Goal: Task Accomplishment & Management: Manage account settings

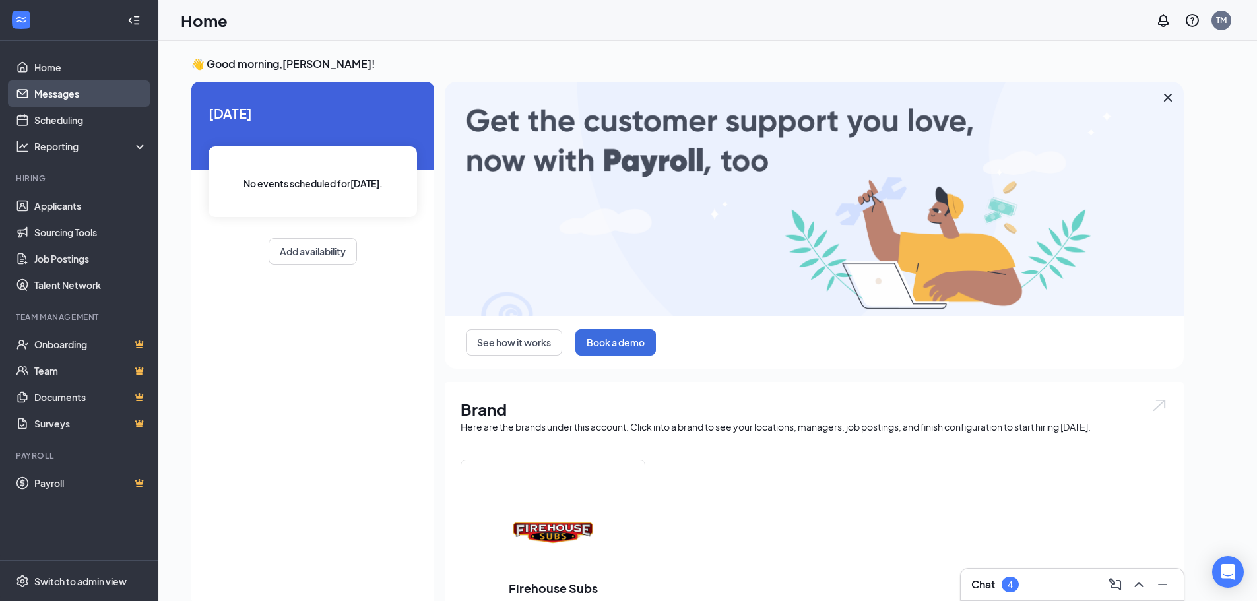
click at [82, 86] on link "Messages" at bounding box center [90, 93] width 113 height 26
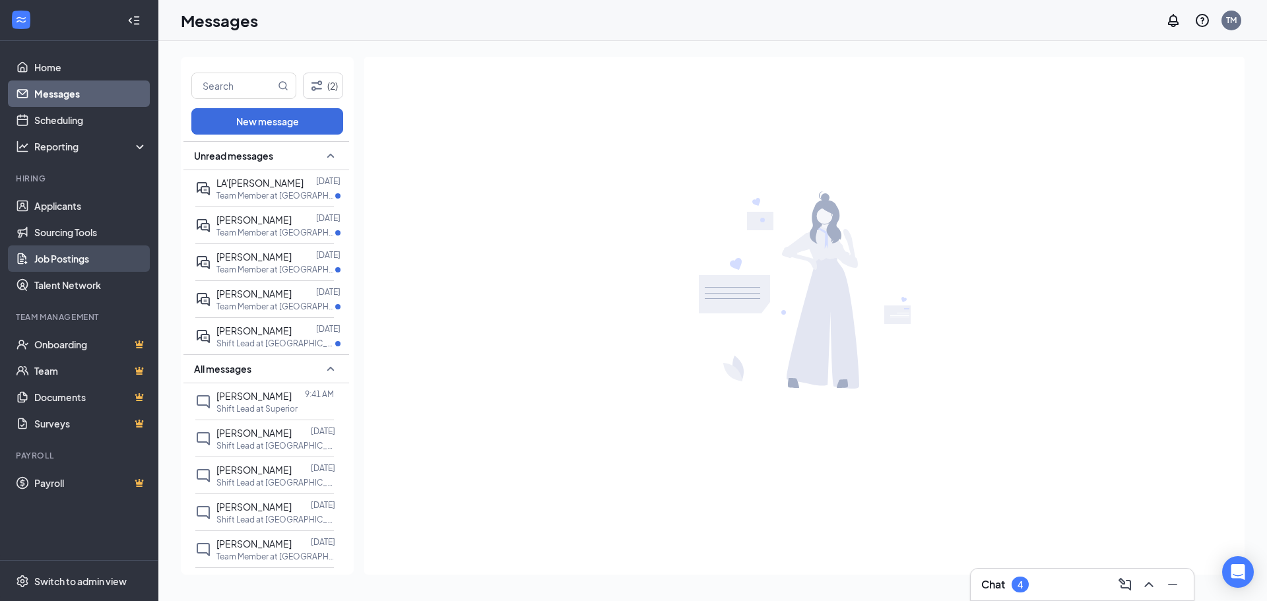
click at [80, 255] on link "Job Postings" at bounding box center [90, 258] width 113 height 26
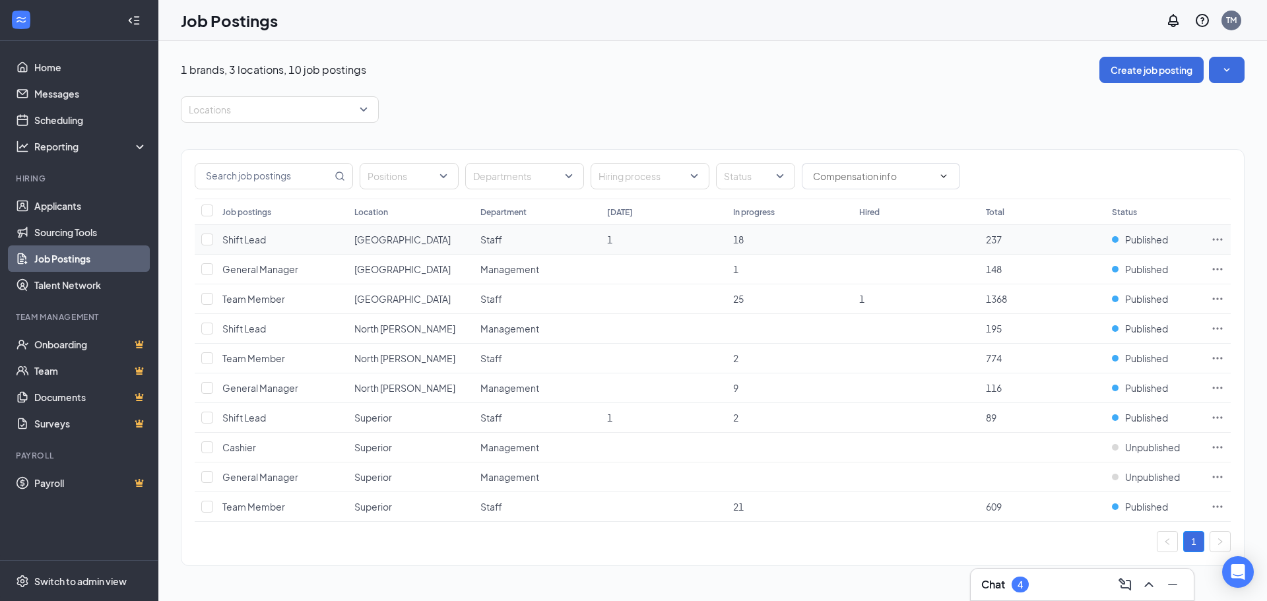
click at [1215, 238] on icon "Ellipses" at bounding box center [1217, 239] width 13 height 13
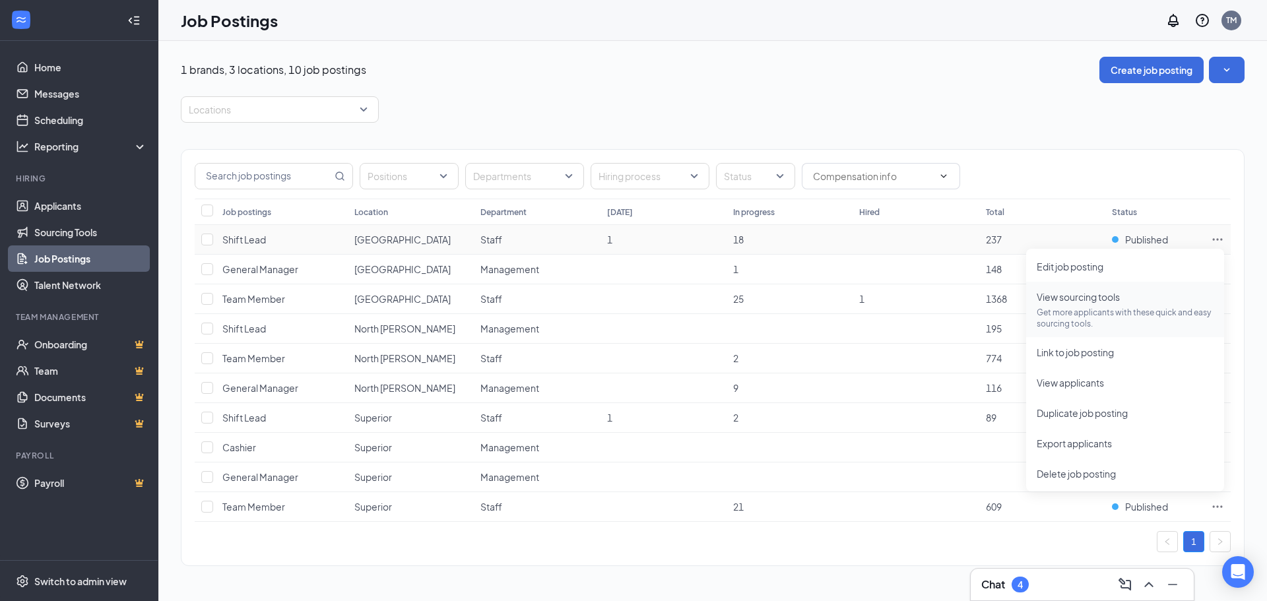
click at [1121, 314] on p "Get more applicants with these quick and easy sourcing tools." at bounding box center [1124, 318] width 177 height 22
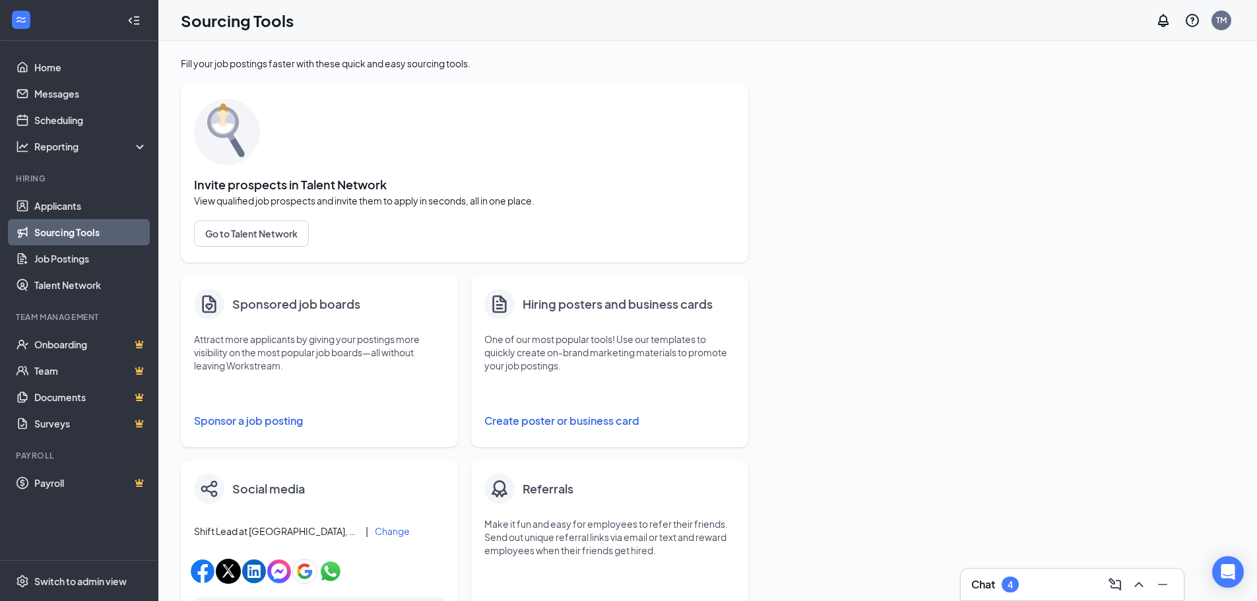
click at [258, 418] on button "Sponsor a job posting" at bounding box center [319, 421] width 251 height 26
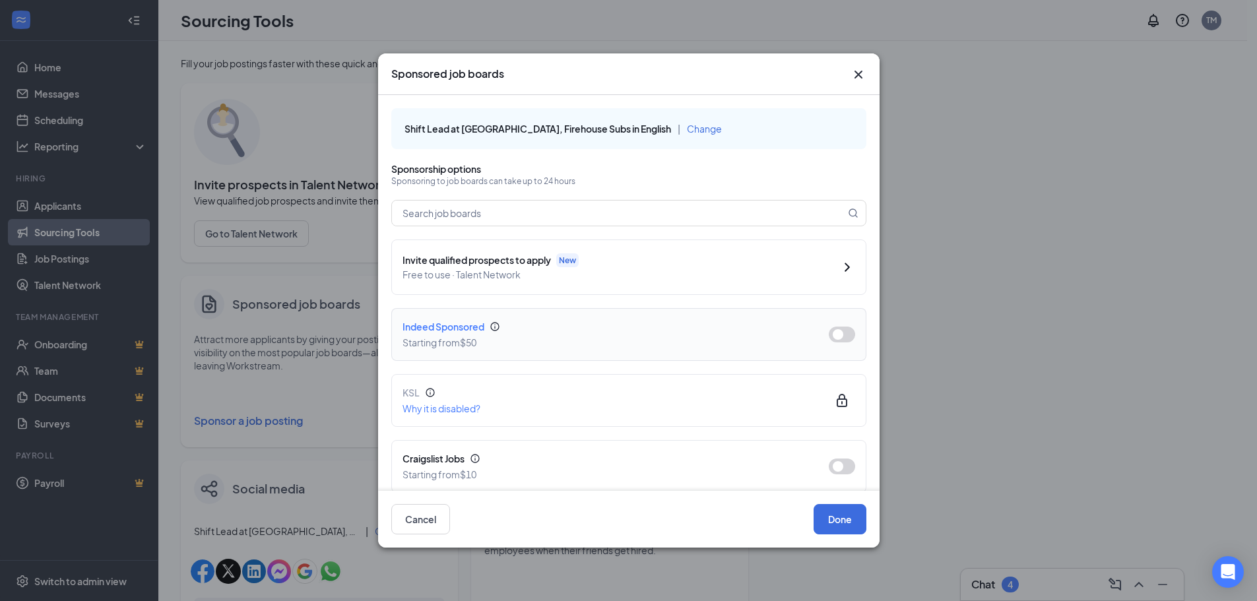
click at [839, 334] on button "button" at bounding box center [842, 335] width 26 height 16
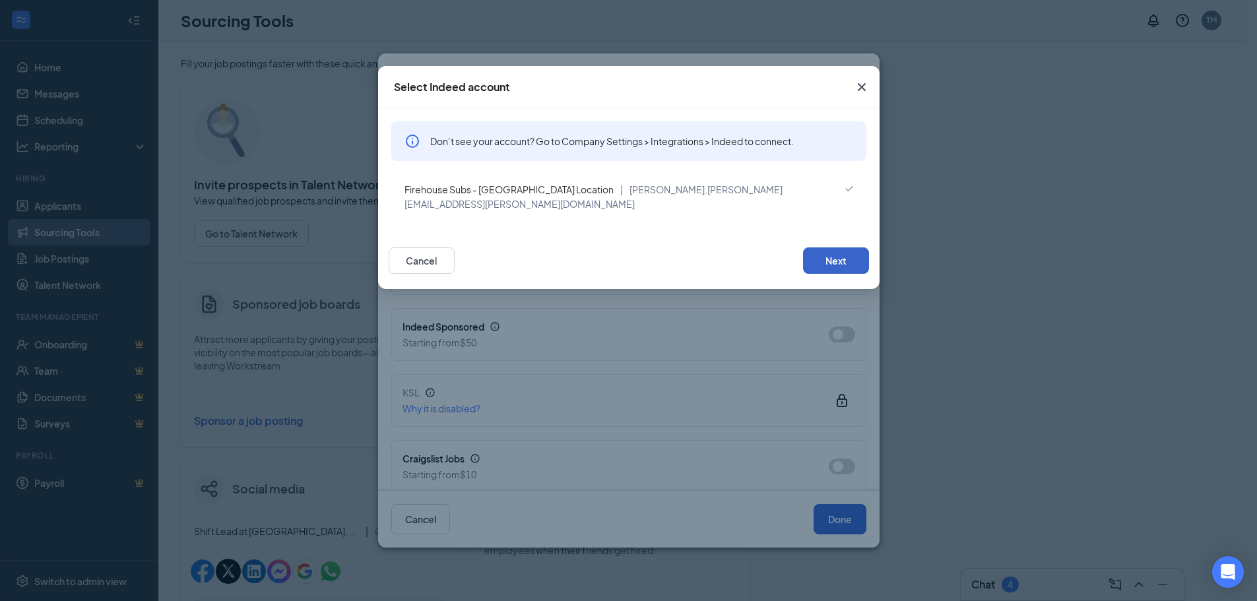
click at [816, 247] on button "Next" at bounding box center [836, 260] width 66 height 26
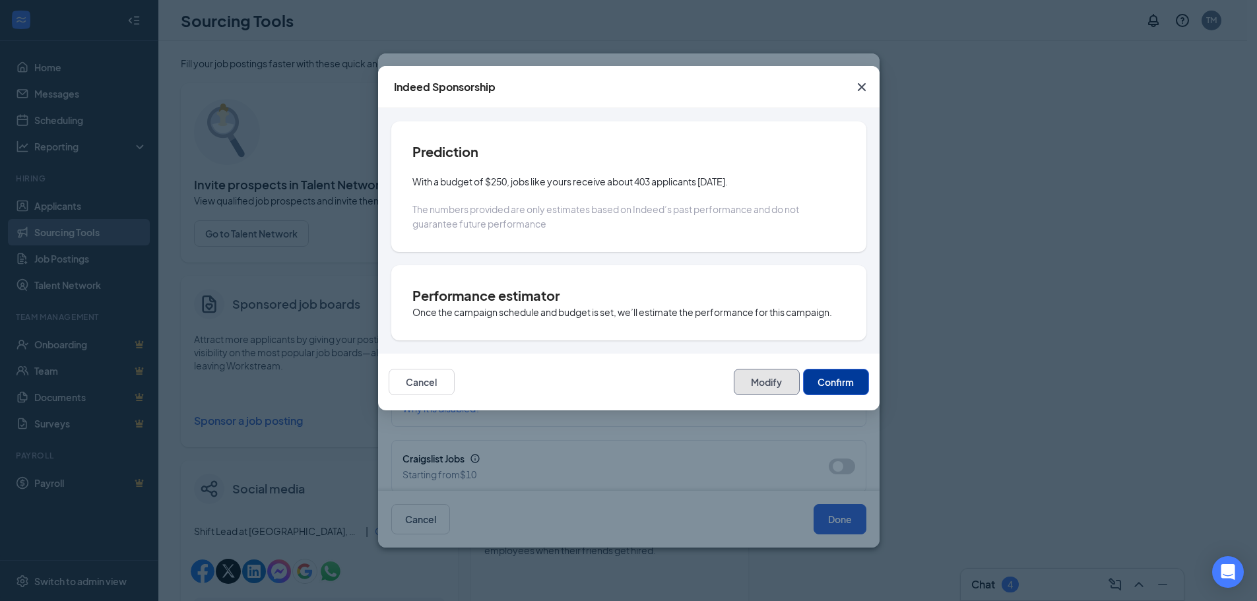
click at [759, 383] on button "Modify" at bounding box center [767, 382] width 66 height 26
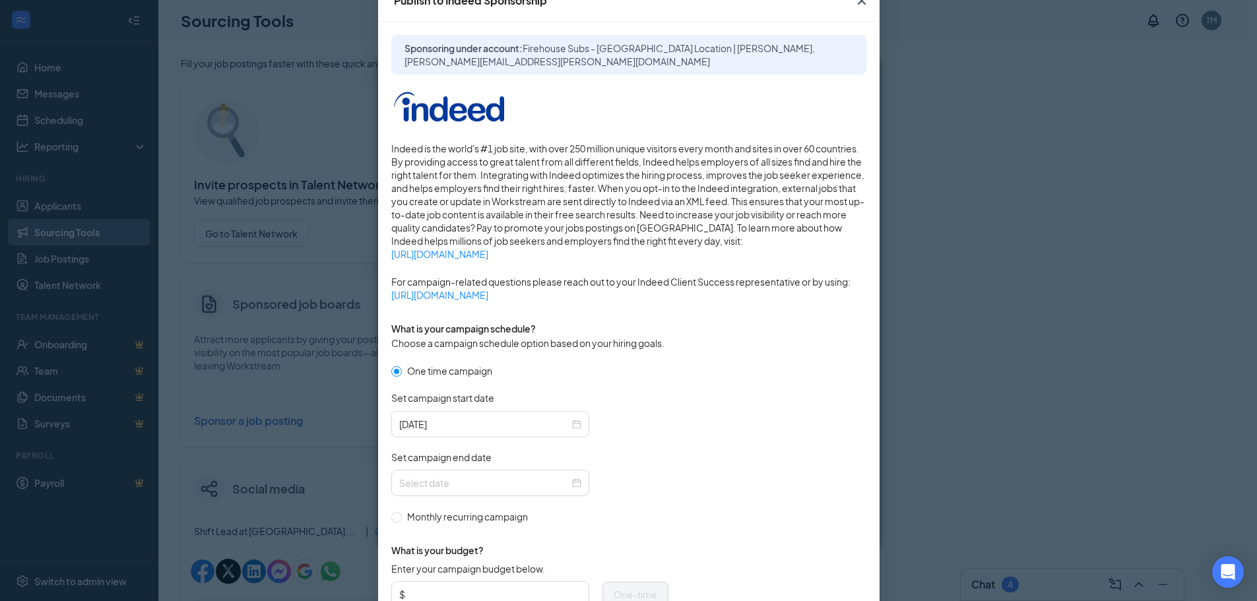
scroll to position [198, 0]
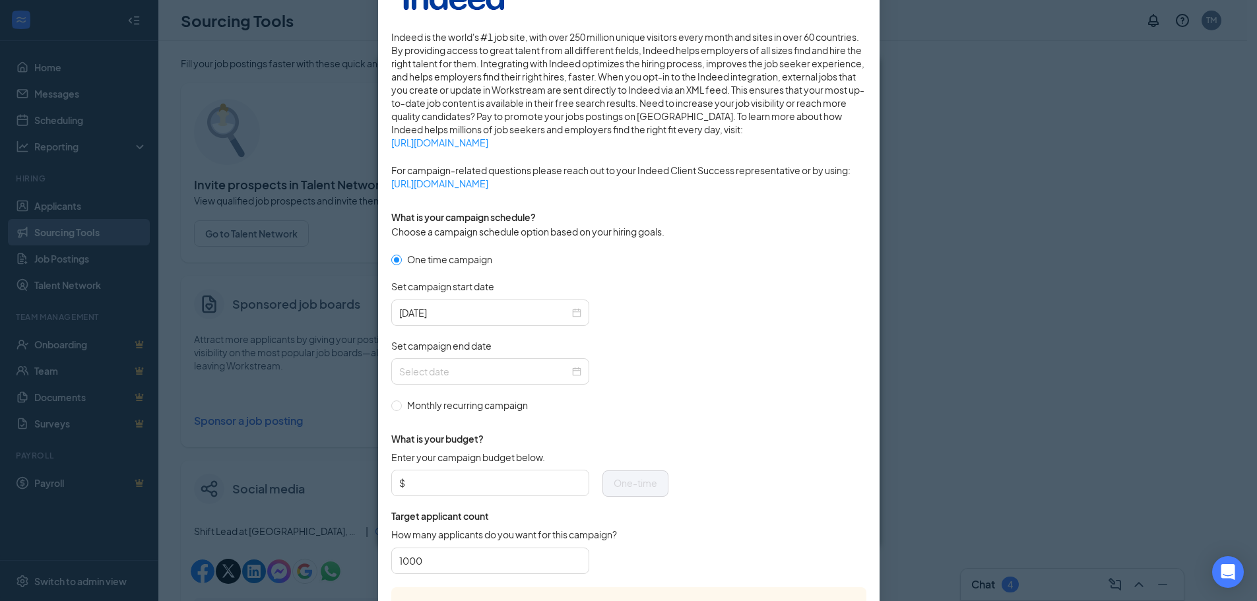
drag, startPoint x: 425, startPoint y: 466, endPoint x: 434, endPoint y: 472, distance: 10.6
click at [428, 468] on div "Enter your campaign budget below." at bounding box center [490, 460] width 198 height 19
drag, startPoint x: 455, startPoint y: 482, endPoint x: 734, endPoint y: 536, distance: 284.1
click at [455, 482] on input "Enter your campaign budget below." at bounding box center [494, 483] width 173 height 20
type input "50"
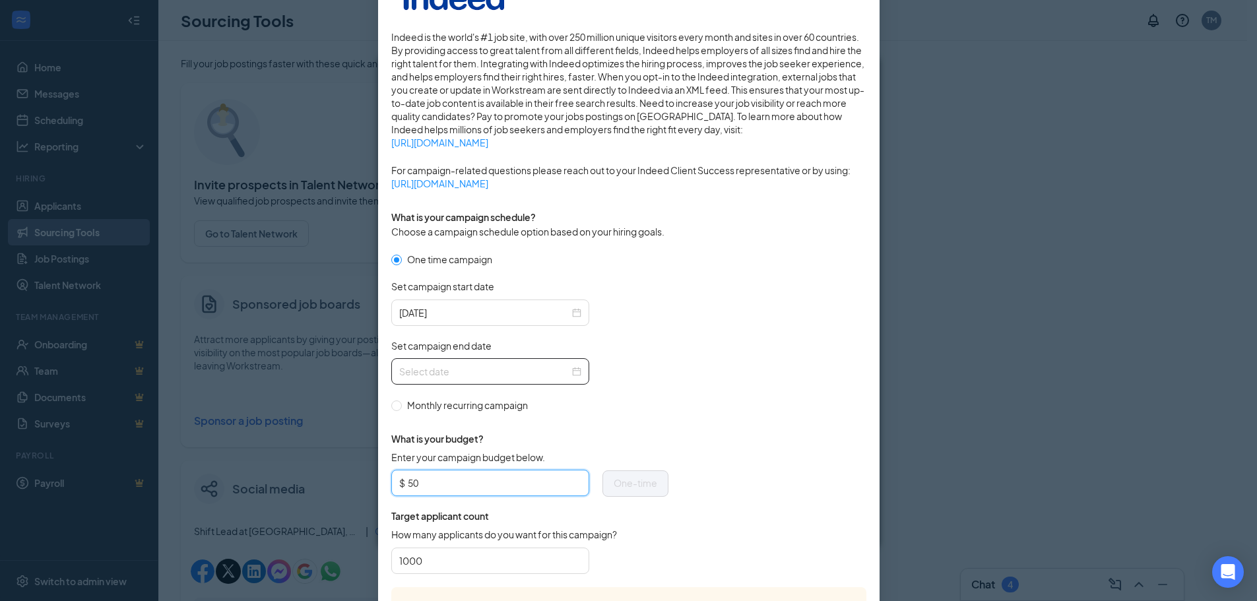
click at [572, 372] on div at bounding box center [490, 371] width 182 height 15
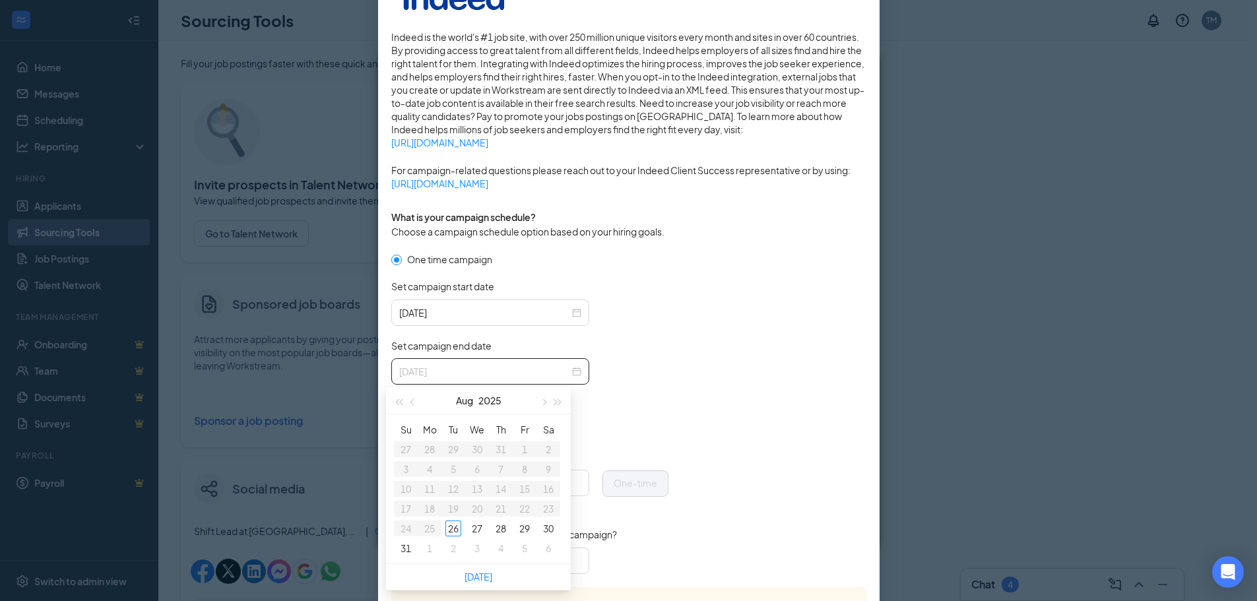
type input "[DATE]"
click at [404, 550] on div "31" at bounding box center [406, 548] width 16 height 16
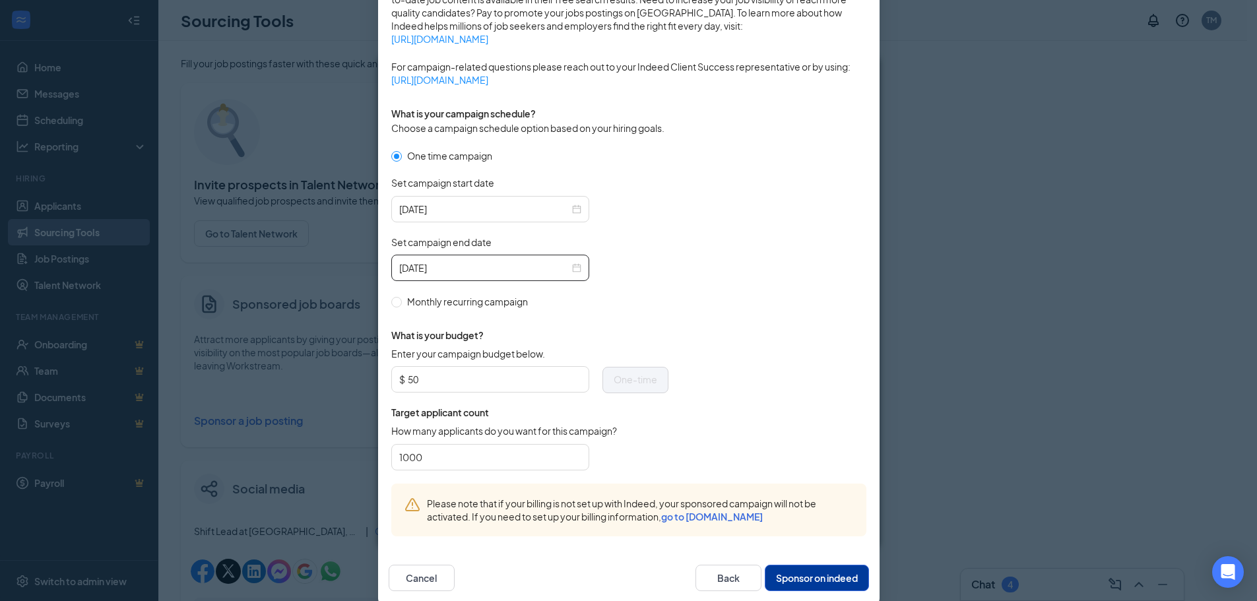
scroll to position [323, 0]
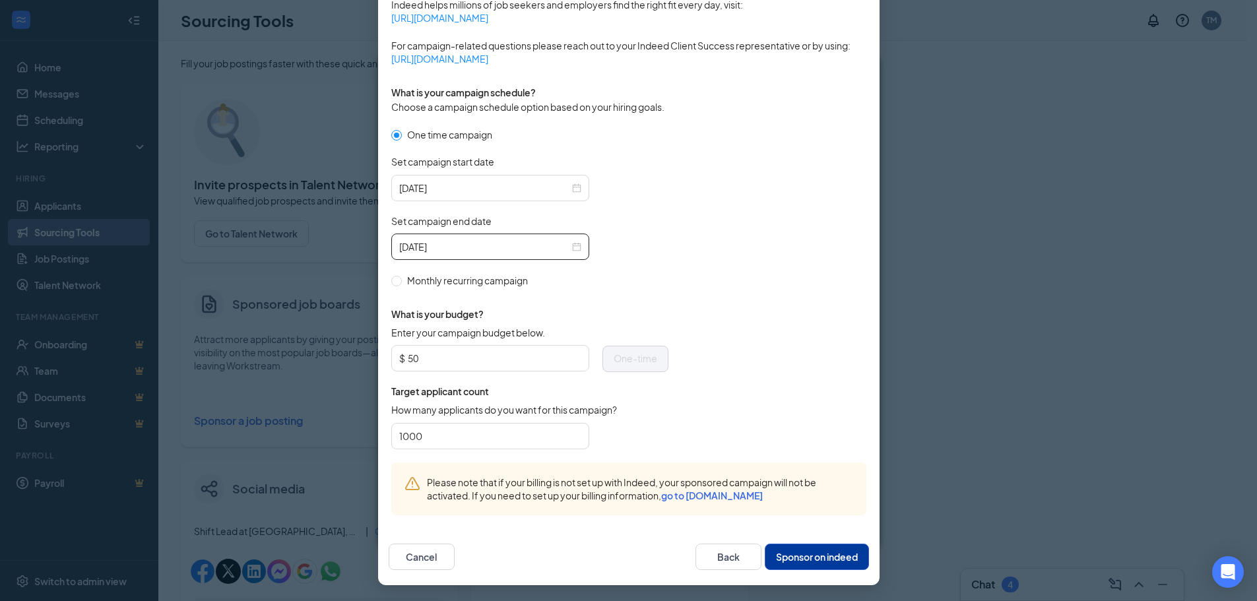
click at [835, 559] on button "Sponsor on indeed" at bounding box center [817, 557] width 104 height 26
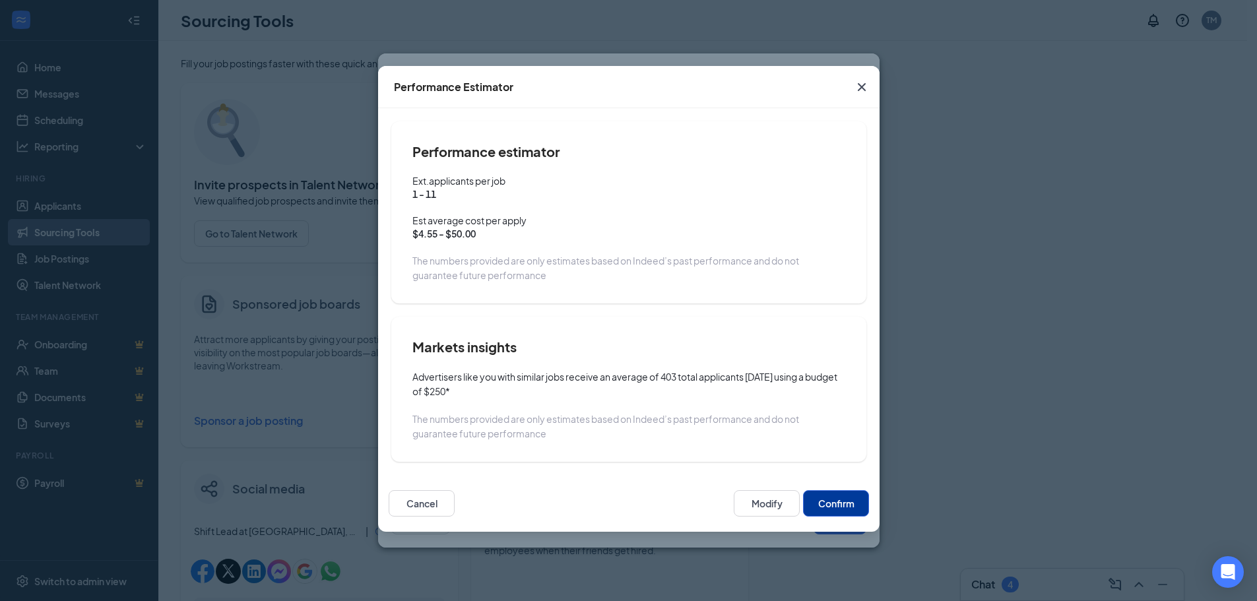
scroll to position [257, 0]
click at [852, 505] on button "Confirm" at bounding box center [836, 503] width 66 height 26
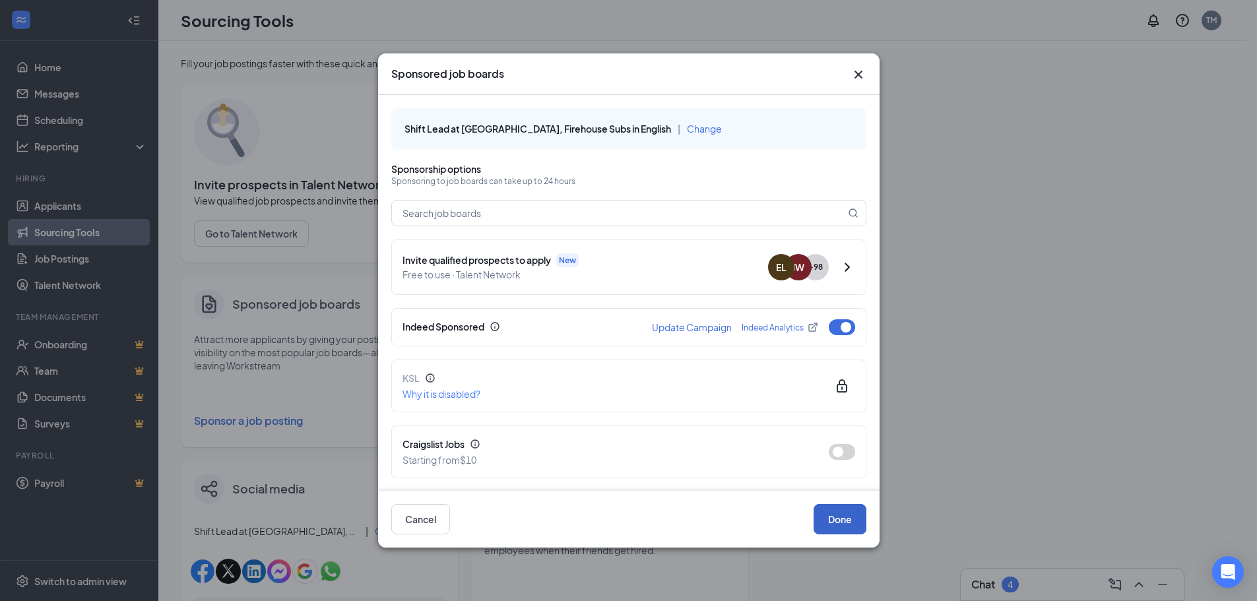
click at [852, 528] on button "Done" at bounding box center [839, 519] width 53 height 30
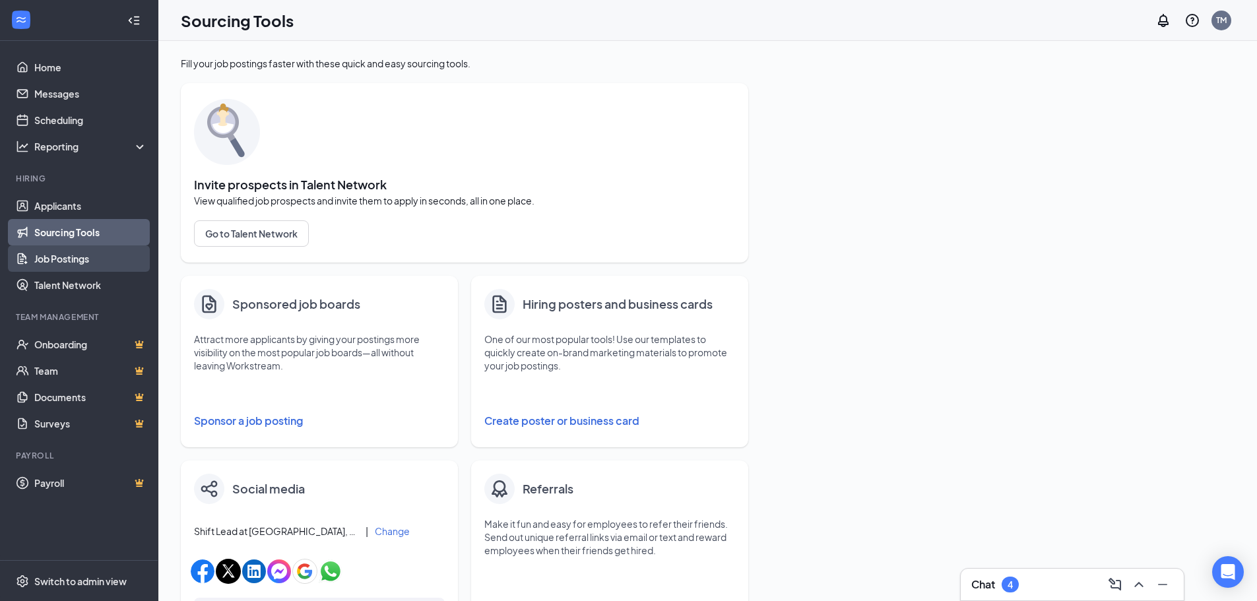
click at [65, 253] on link "Job Postings" at bounding box center [90, 258] width 113 height 26
click at [65, 259] on link "Job Postings" at bounding box center [90, 258] width 113 height 26
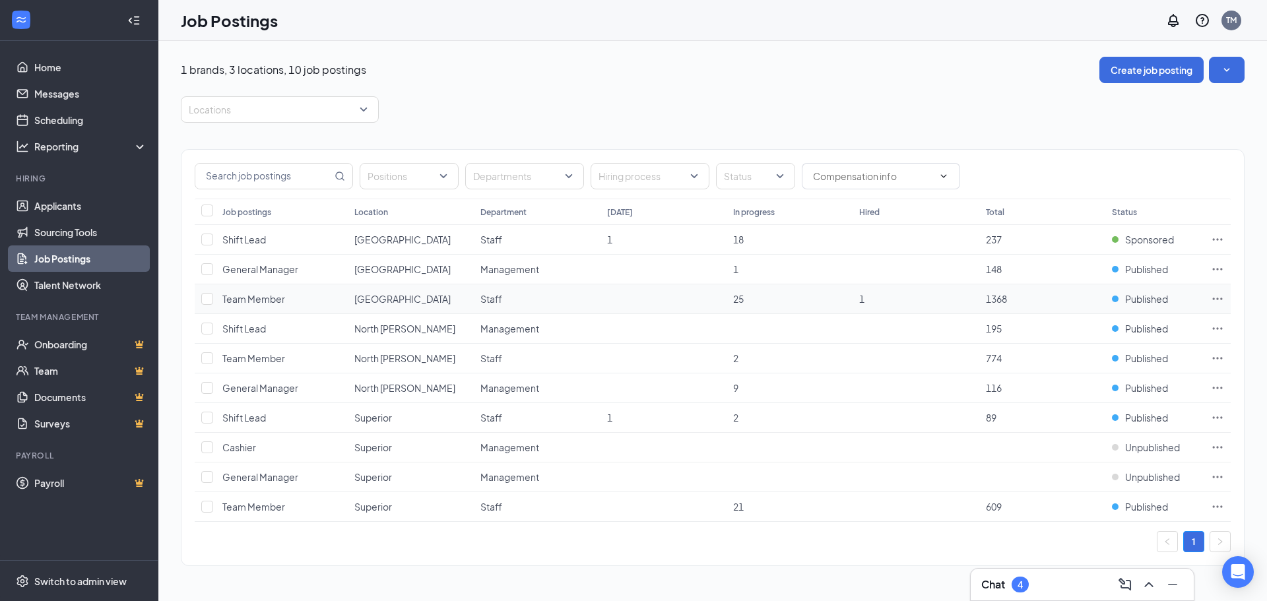
click at [1222, 294] on icon "Ellipses" at bounding box center [1217, 298] width 13 height 13
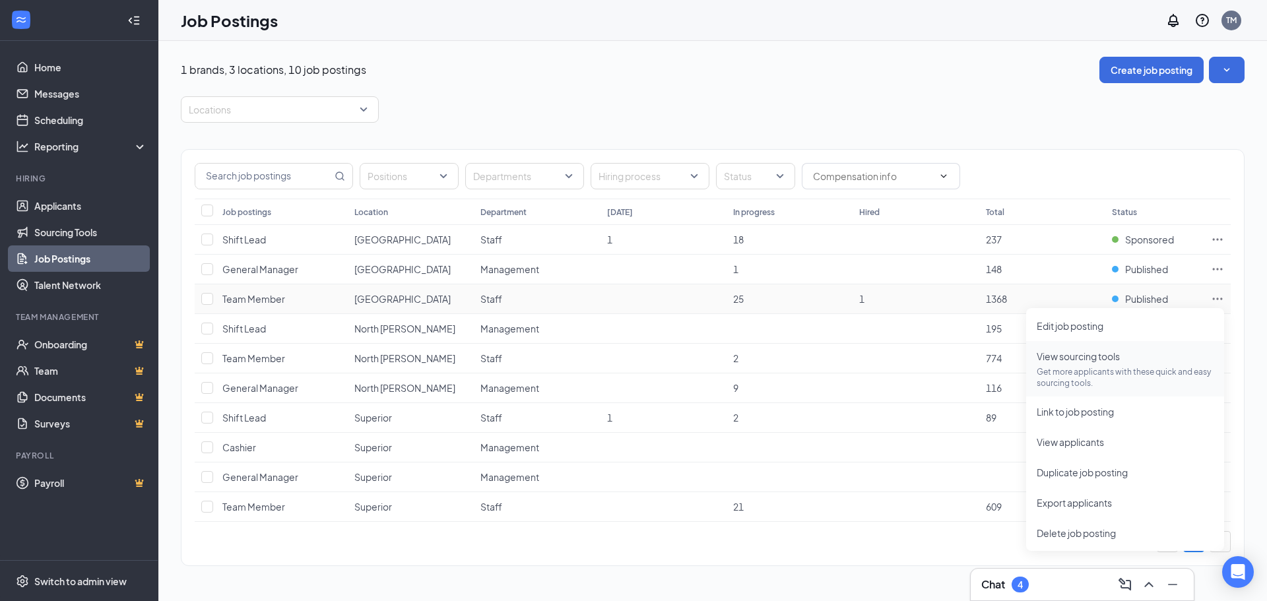
click at [1071, 363] on span "View sourcing tools Get more applicants with these quick and easy sourcing tool…" at bounding box center [1124, 369] width 177 height 40
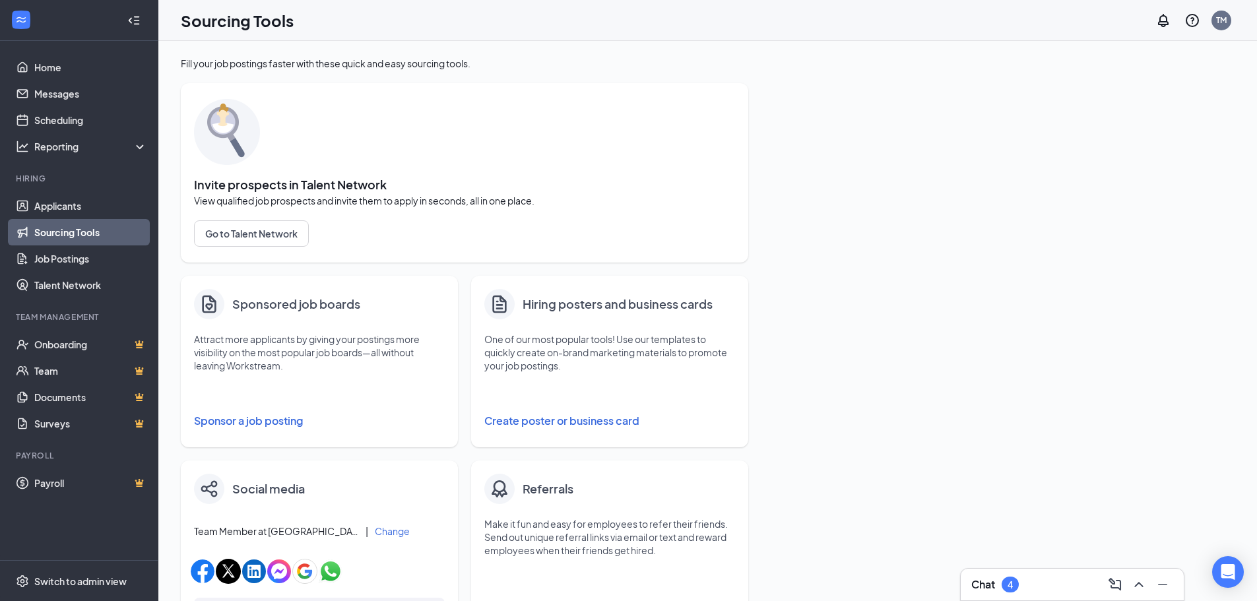
click at [281, 424] on button "Sponsor a job posting" at bounding box center [319, 421] width 251 height 26
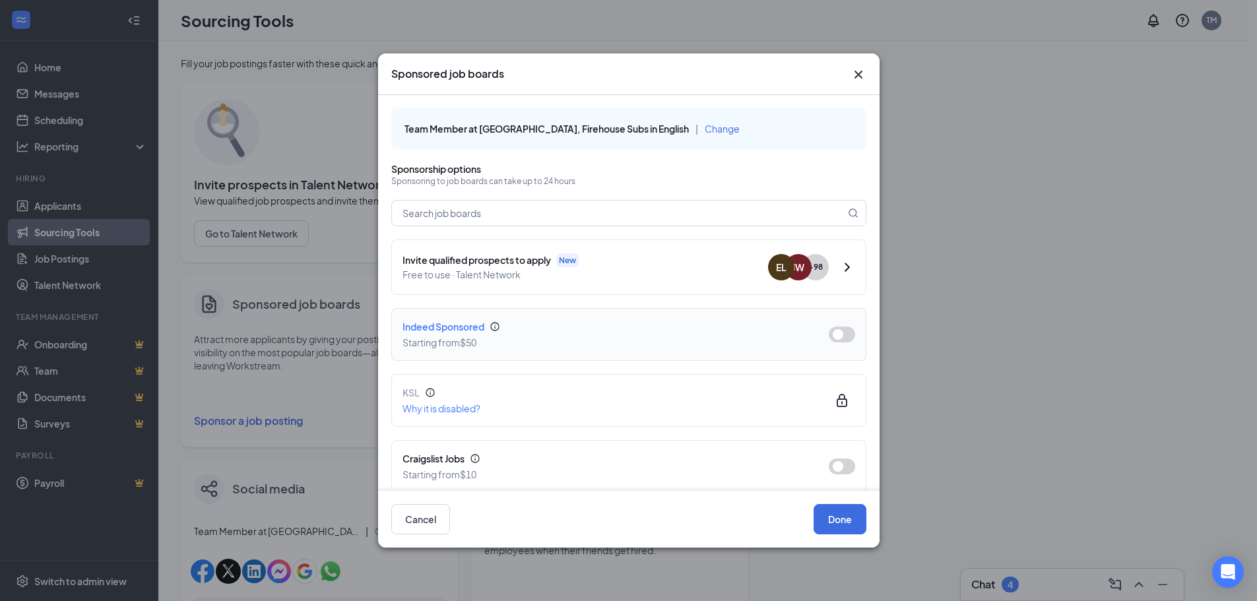
click at [836, 333] on button "button" at bounding box center [842, 335] width 26 height 16
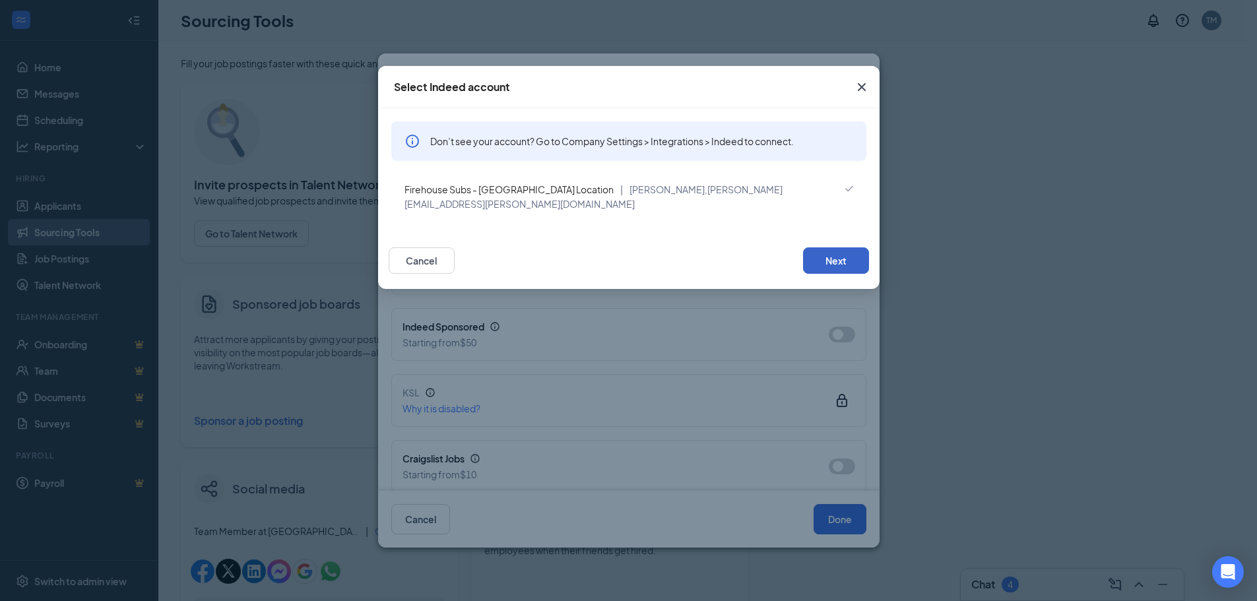
click at [833, 247] on button "Next" at bounding box center [836, 260] width 66 height 26
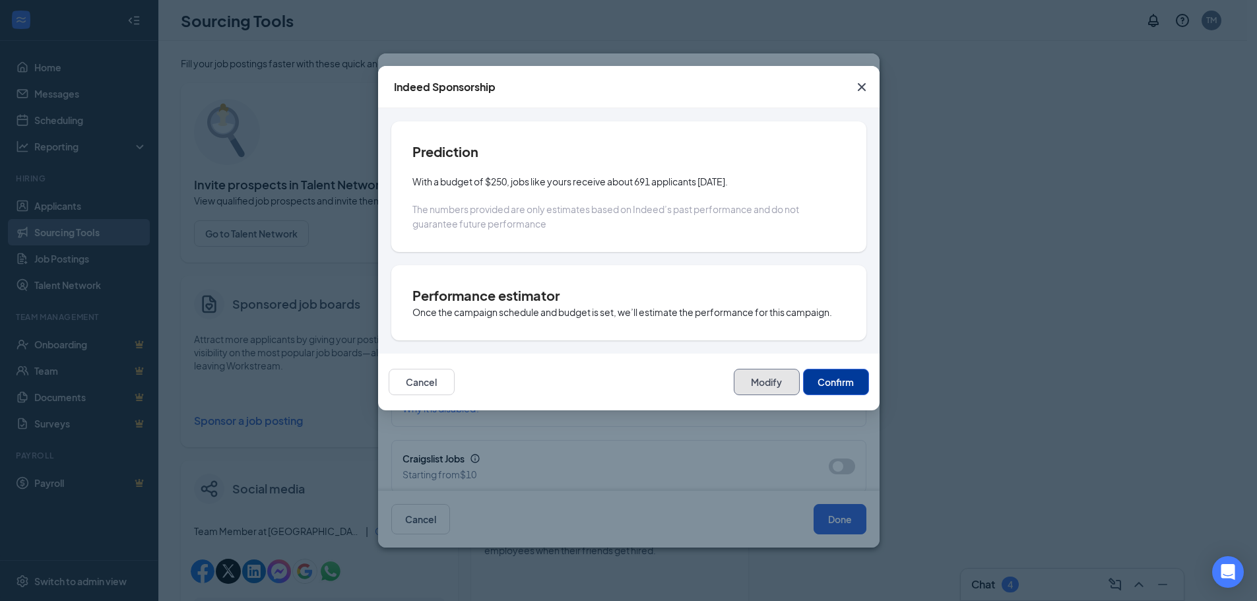
click at [776, 382] on button "Modify" at bounding box center [767, 382] width 66 height 26
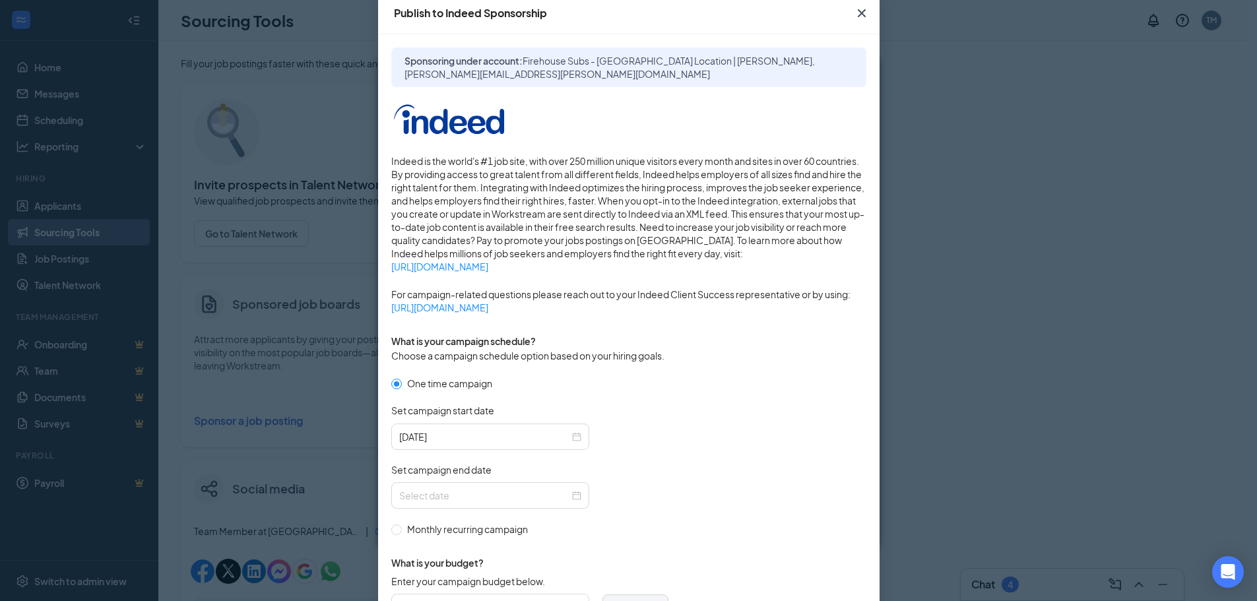
scroll to position [132, 0]
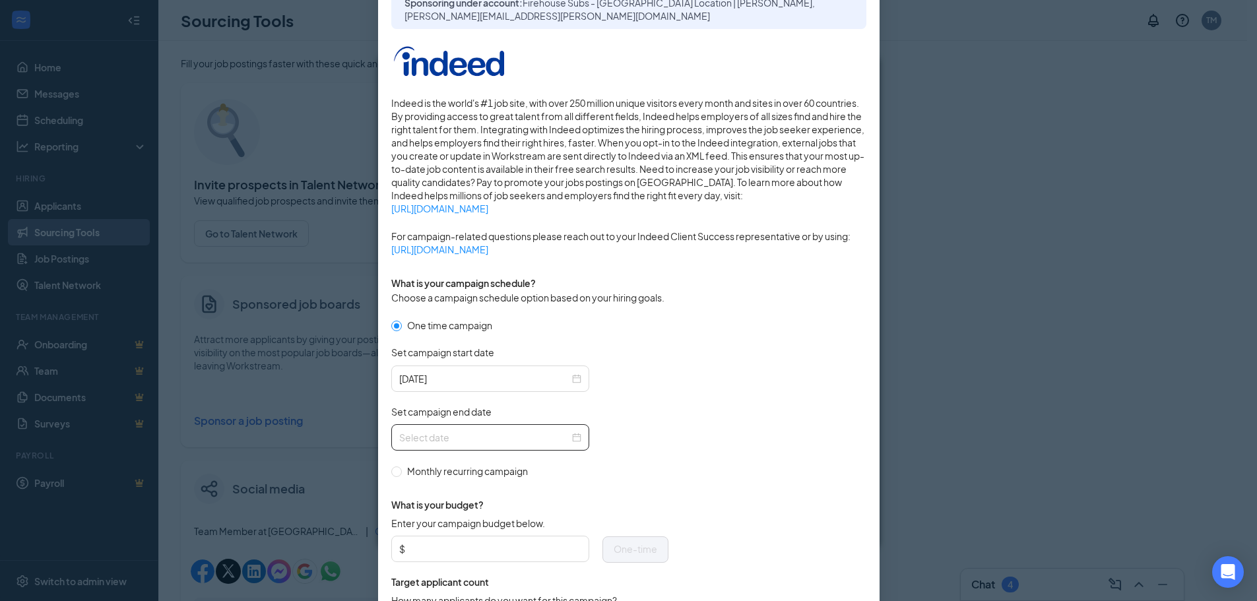
click at [570, 439] on div at bounding box center [490, 437] width 182 height 15
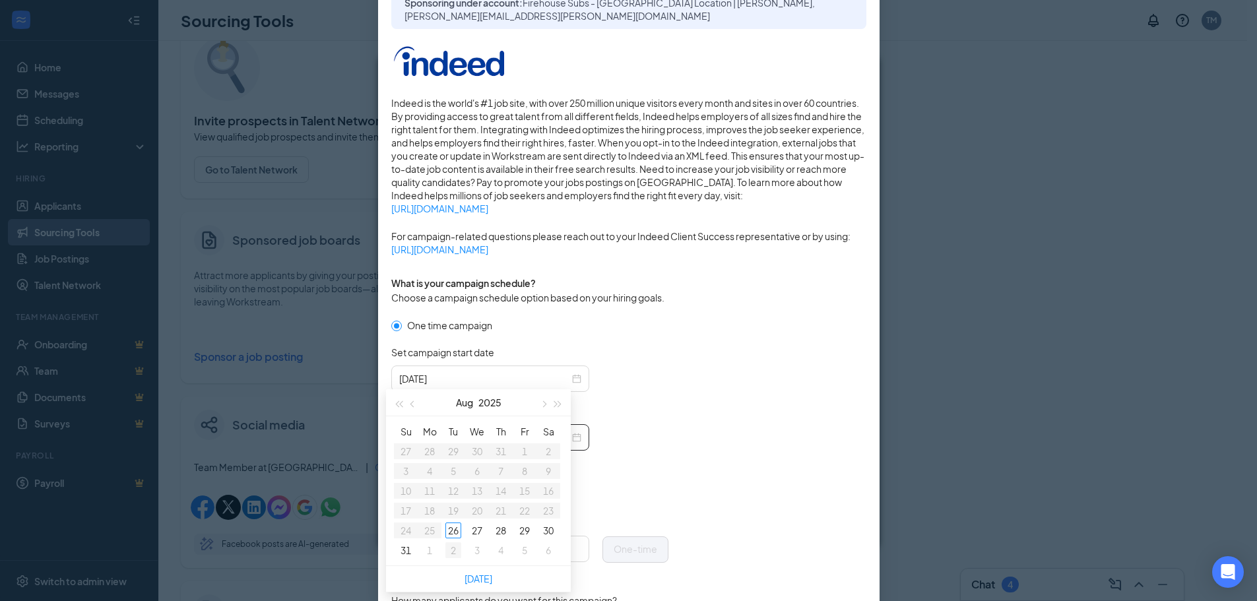
type input "[DATE]"
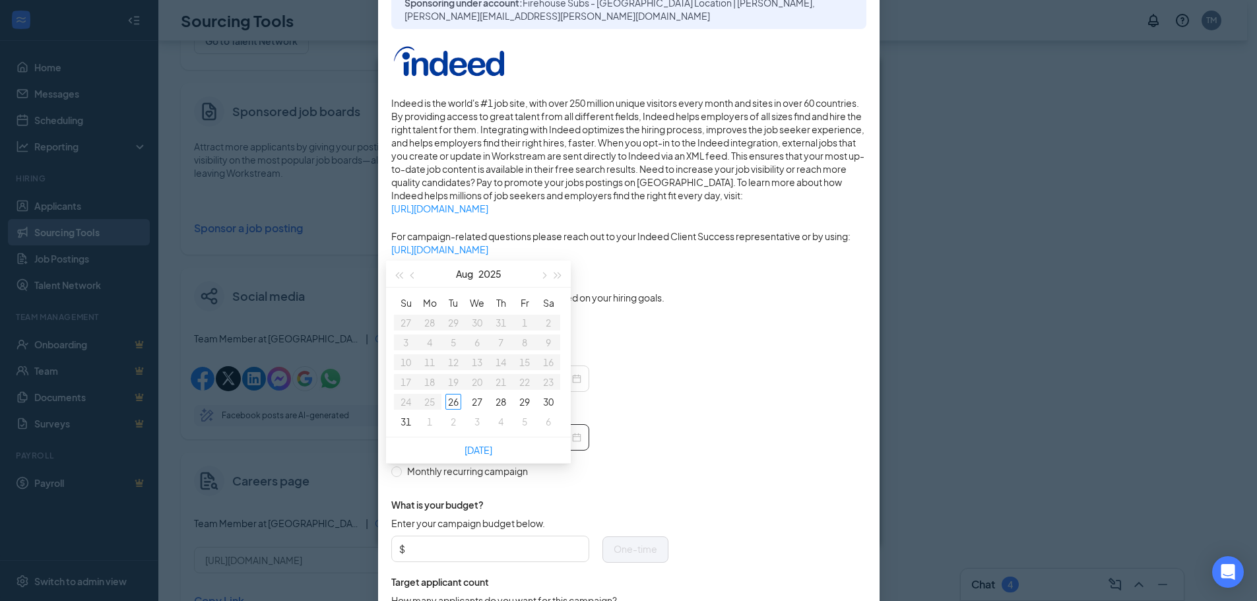
scroll to position [198, 0]
type input "[DATE]"
click at [402, 419] on div "31" at bounding box center [406, 416] width 16 height 16
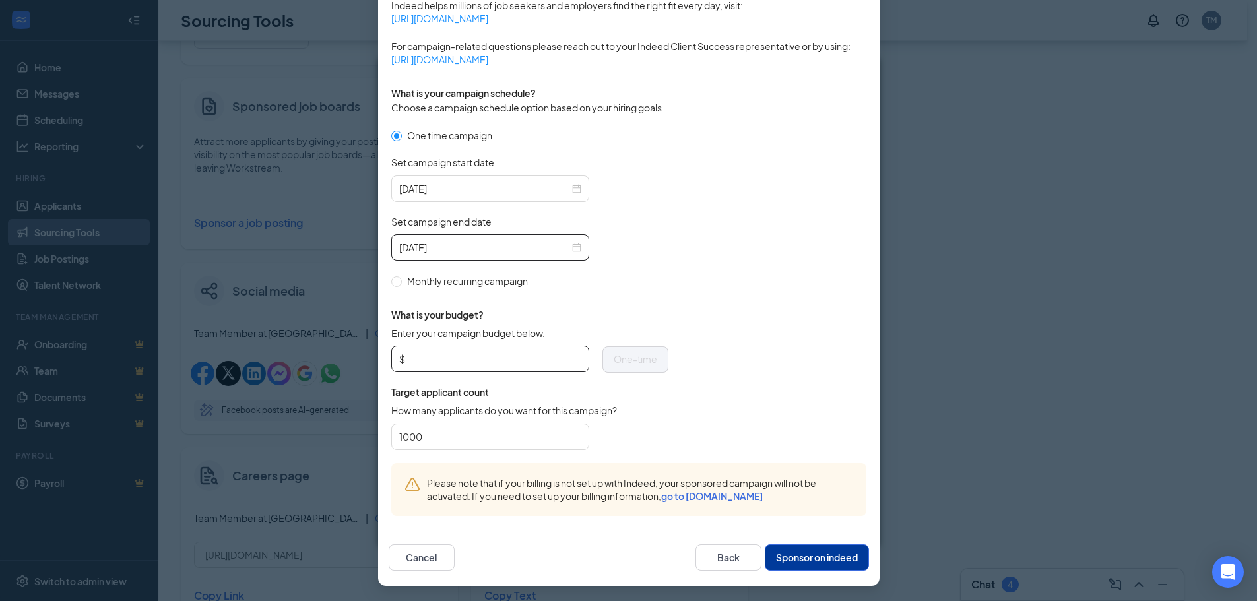
scroll to position [323, 0]
click at [456, 360] on input "Enter your campaign budget below." at bounding box center [494, 358] width 173 height 20
type input "50"
click at [801, 553] on button "Sponsor on indeed" at bounding box center [817, 557] width 104 height 26
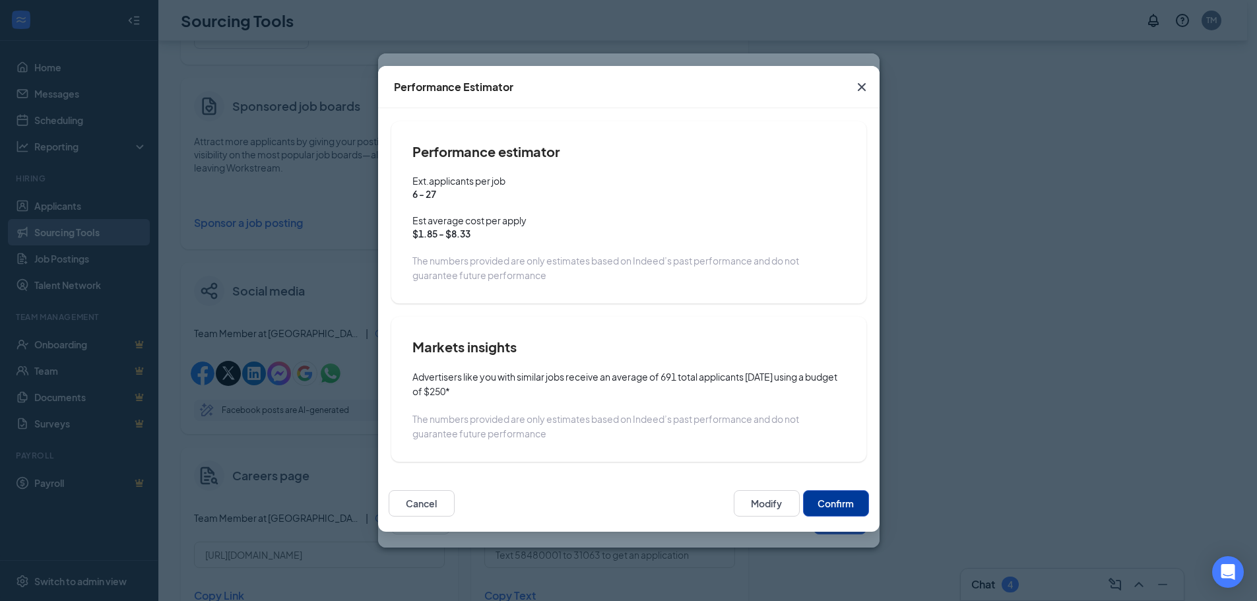
click at [846, 508] on button "Confirm" at bounding box center [836, 503] width 66 height 26
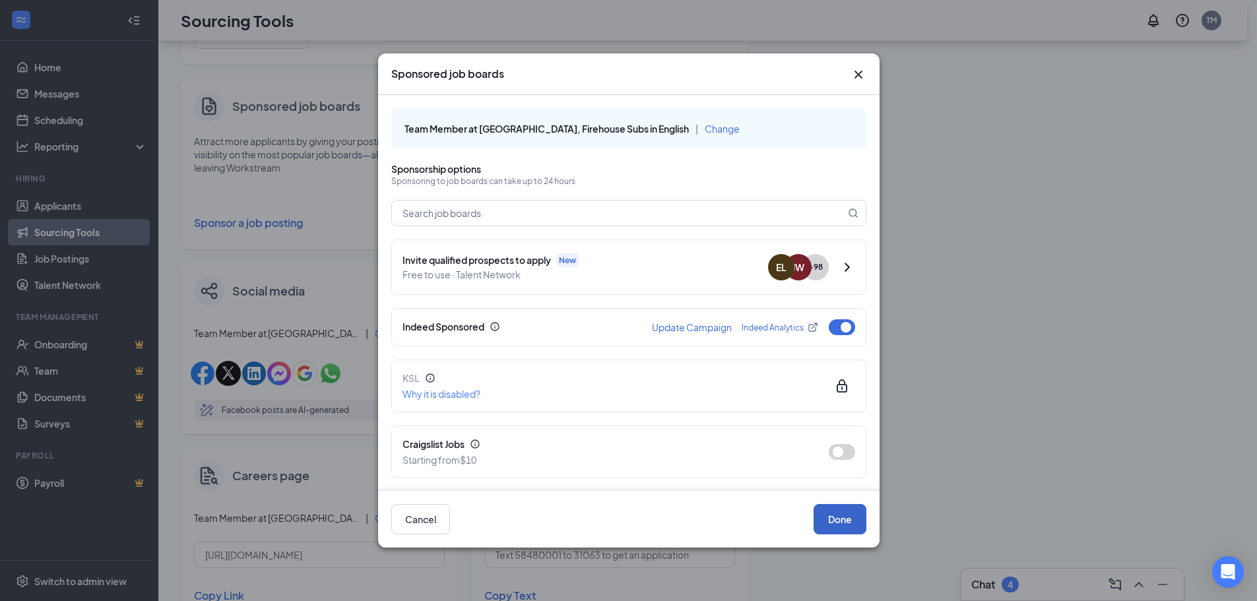
click at [852, 528] on button "Done" at bounding box center [839, 519] width 53 height 30
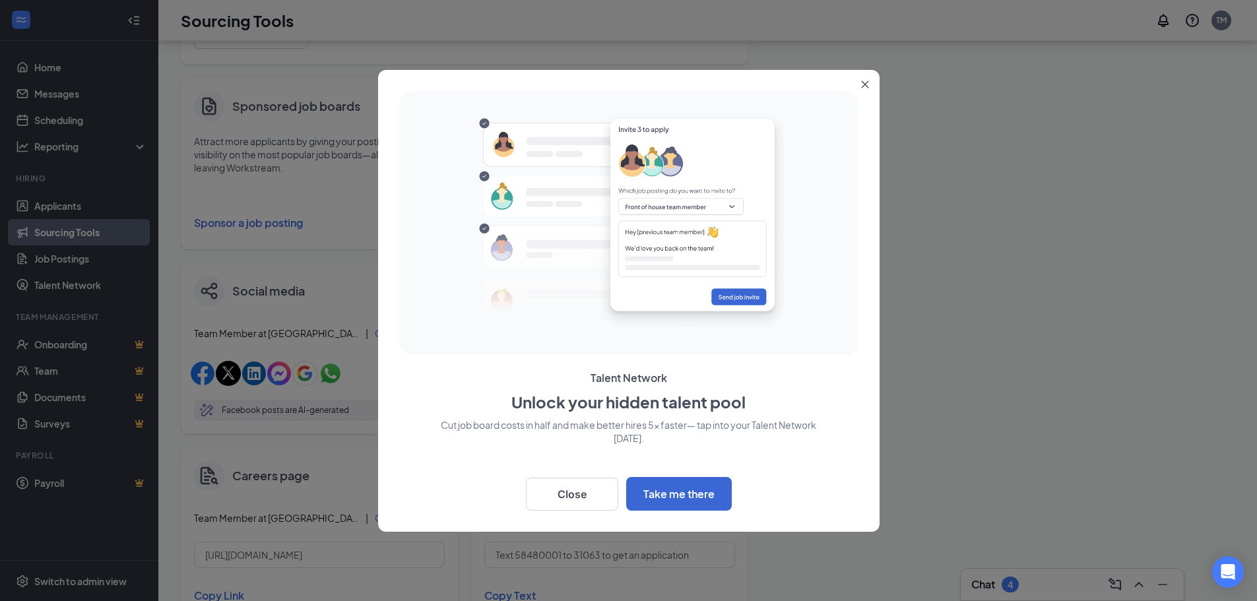
click at [864, 87] on icon "Close" at bounding box center [865, 84] width 8 height 8
